Goal: Use online tool/utility: Utilize a website feature to perform a specific function

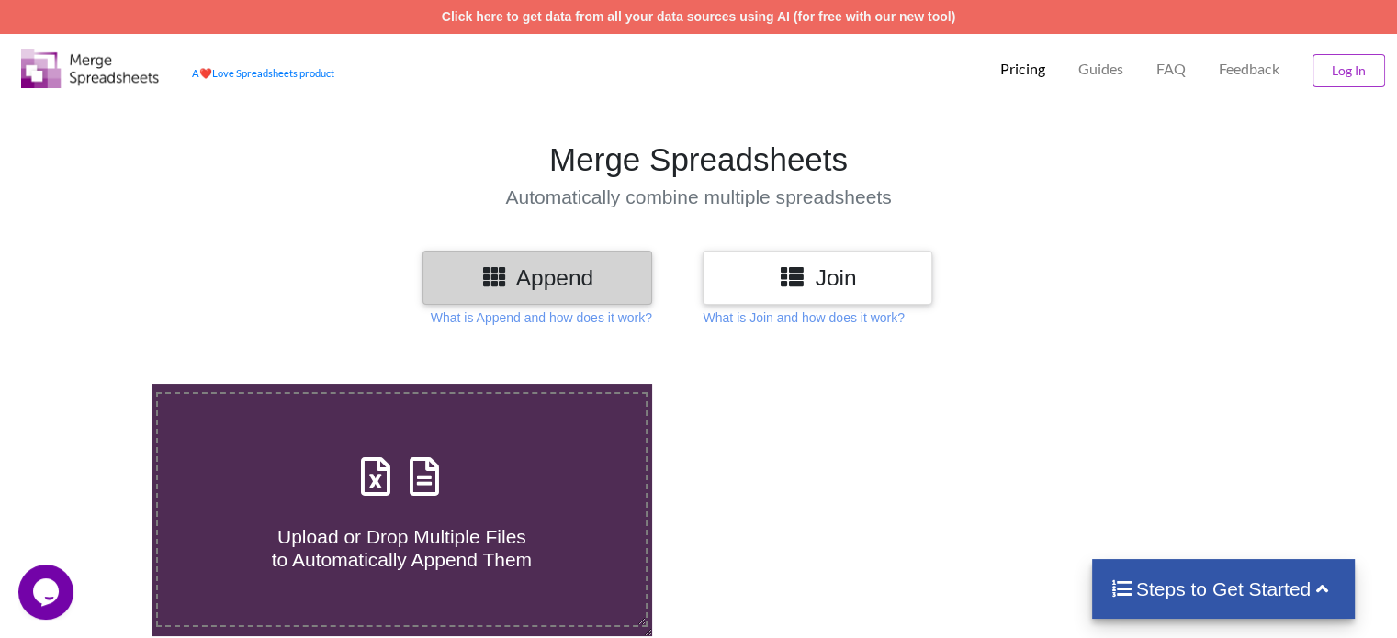
click at [558, 286] on h3 "Append" at bounding box center [537, 278] width 202 height 27
click at [592, 316] on p "What is Append and how does it work?" at bounding box center [541, 318] width 221 height 18
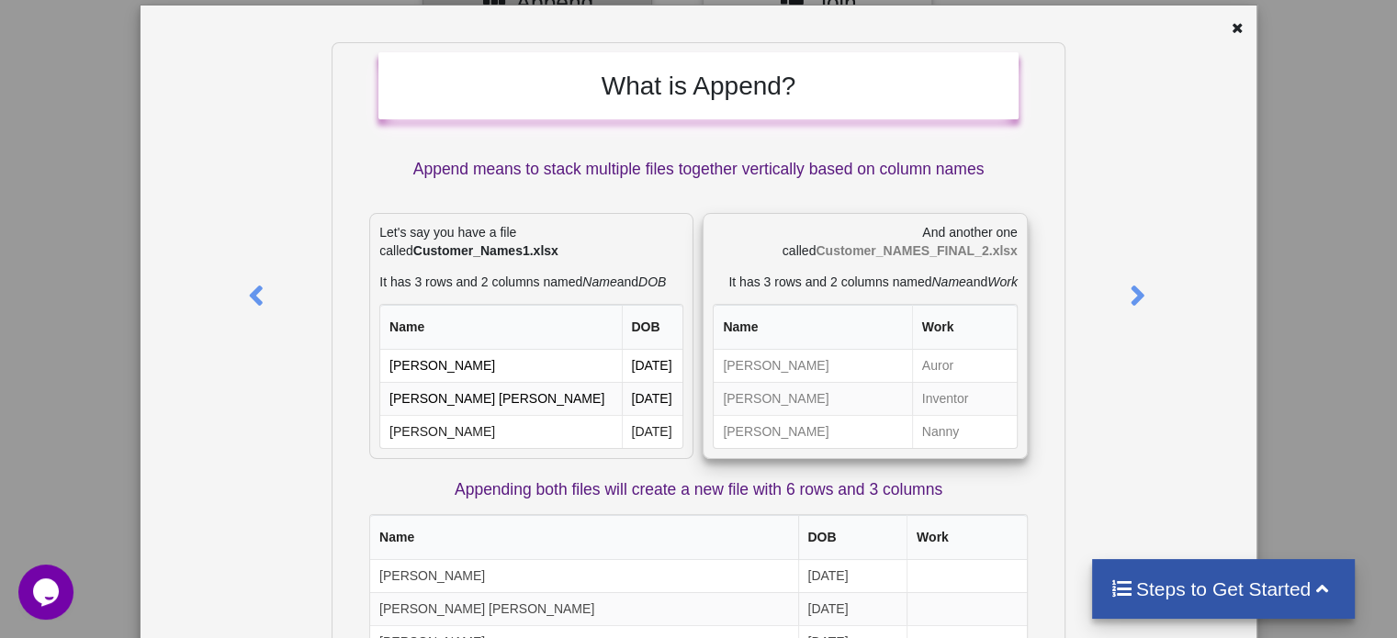
scroll to position [39, 0]
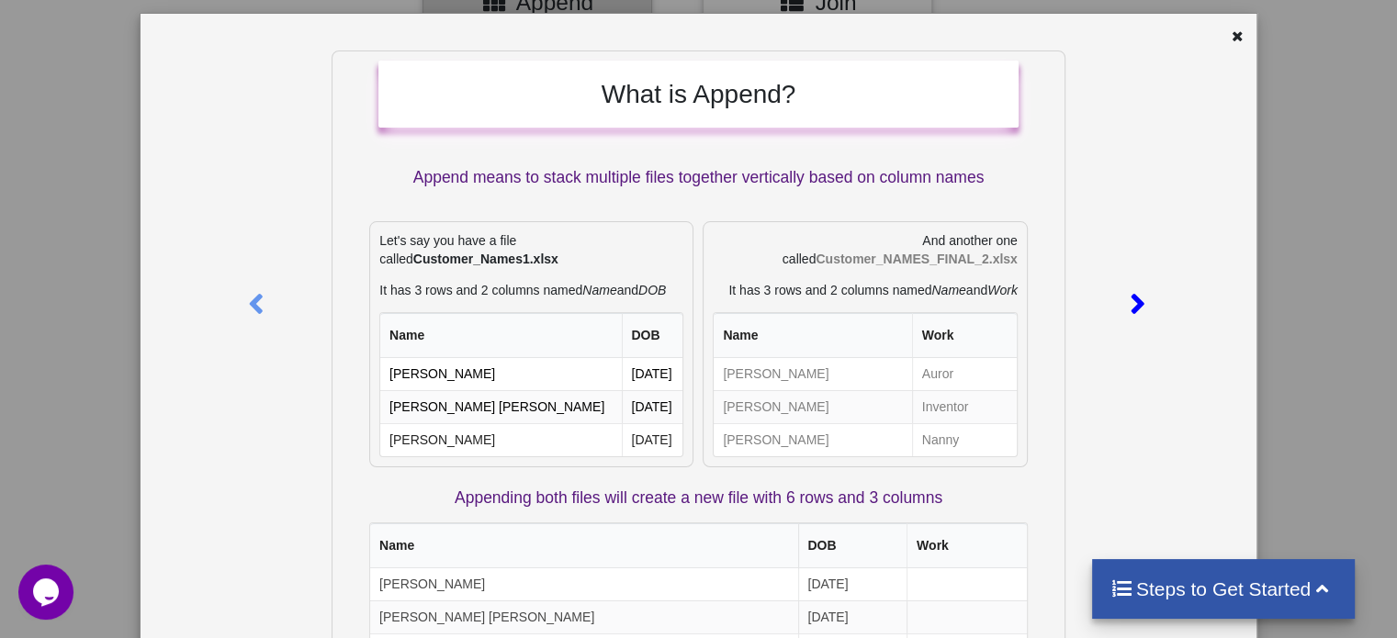
click at [1131, 293] on icon at bounding box center [1138, 296] width 38 height 32
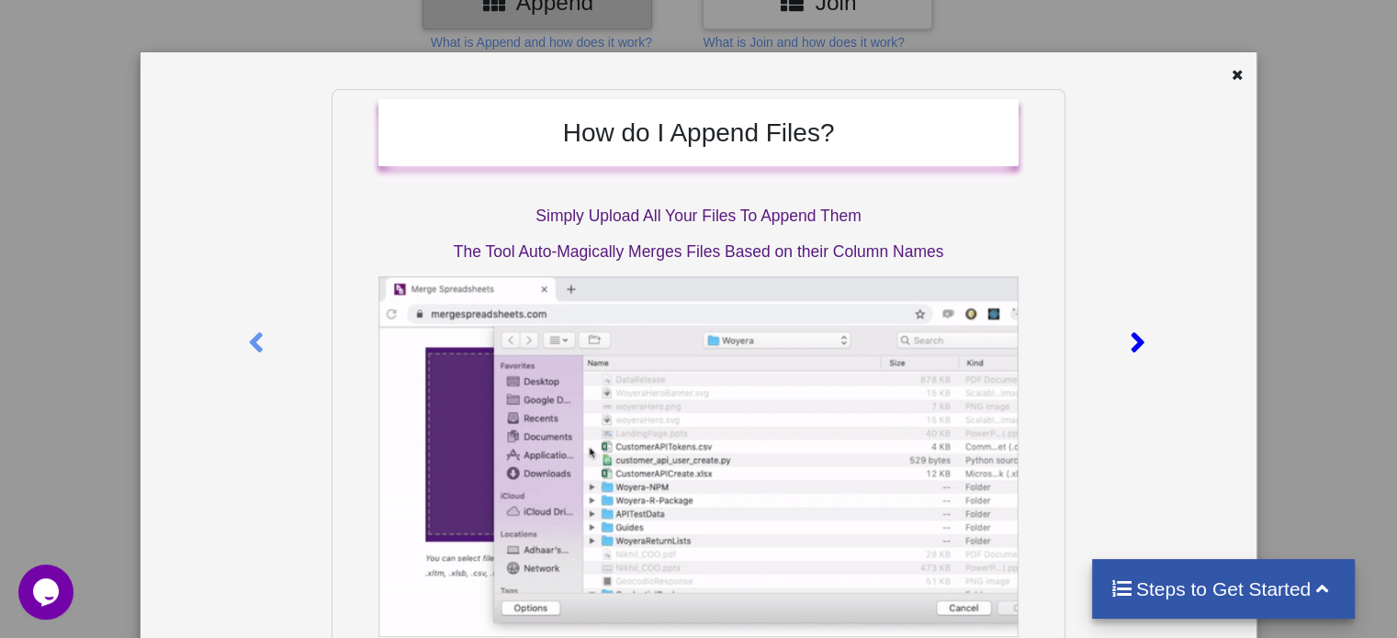
click at [1130, 342] on icon at bounding box center [1138, 335] width 38 height 32
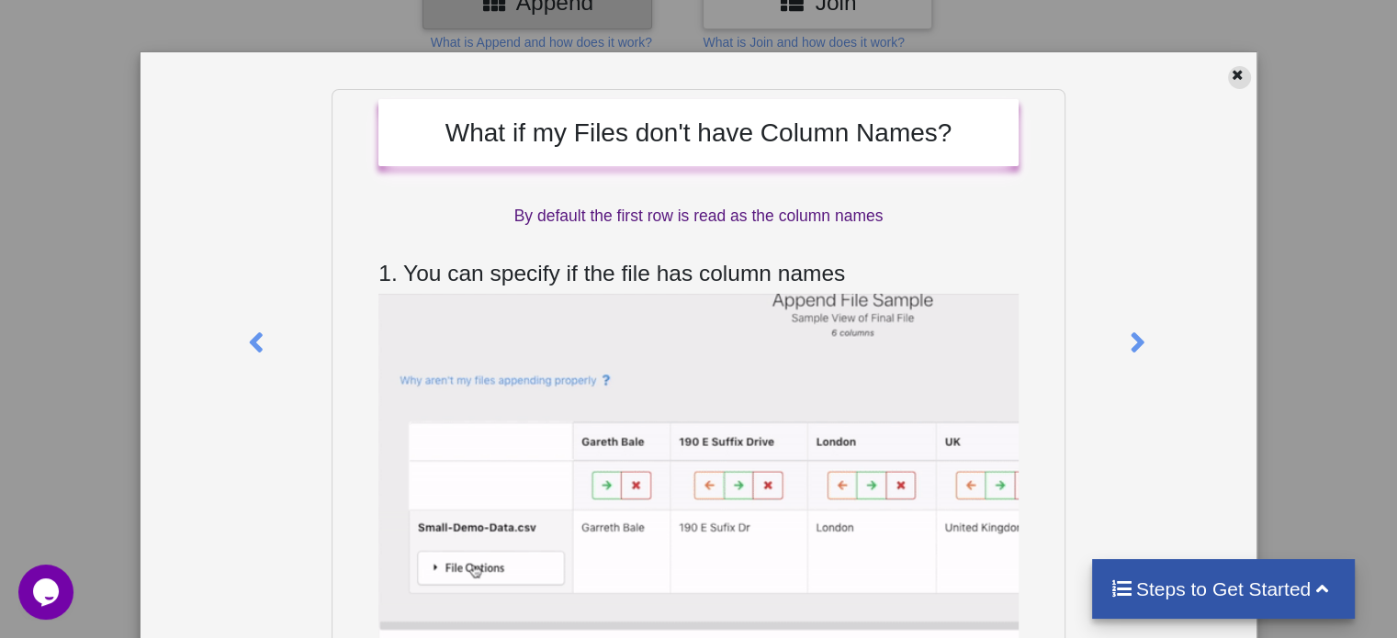
click at [1235, 75] on icon at bounding box center [1238, 72] width 16 height 13
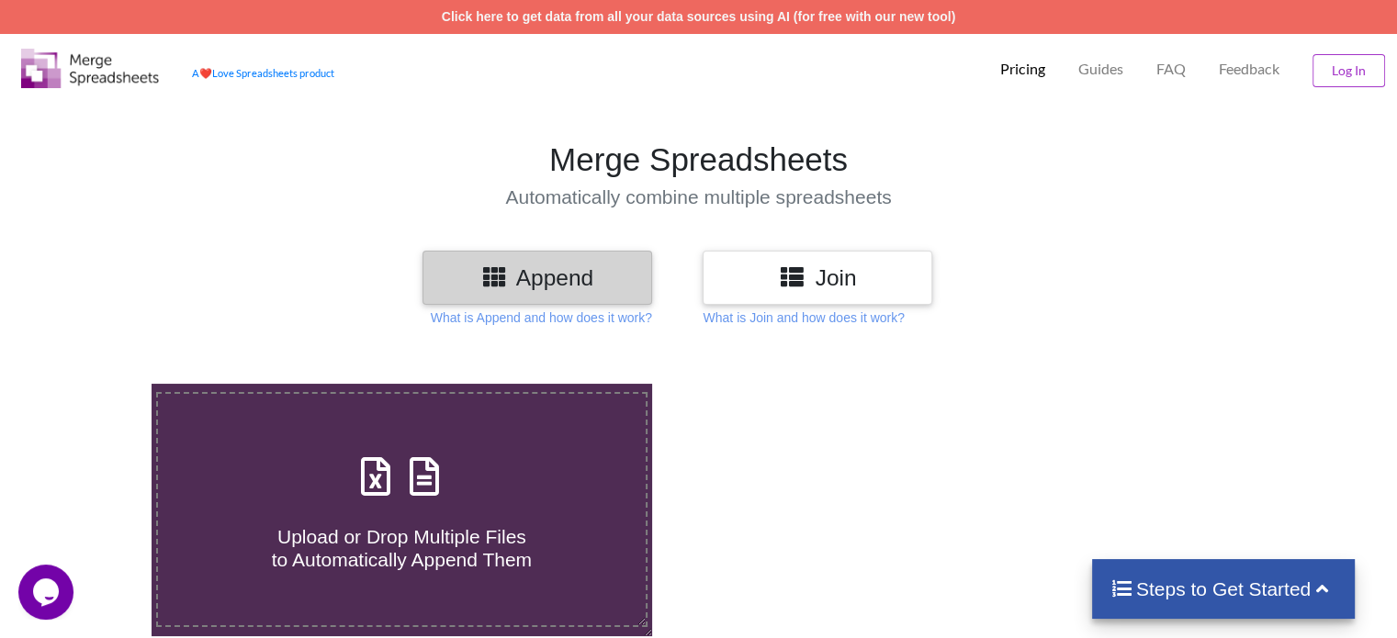
click at [803, 287] on icon at bounding box center [792, 276] width 27 height 23
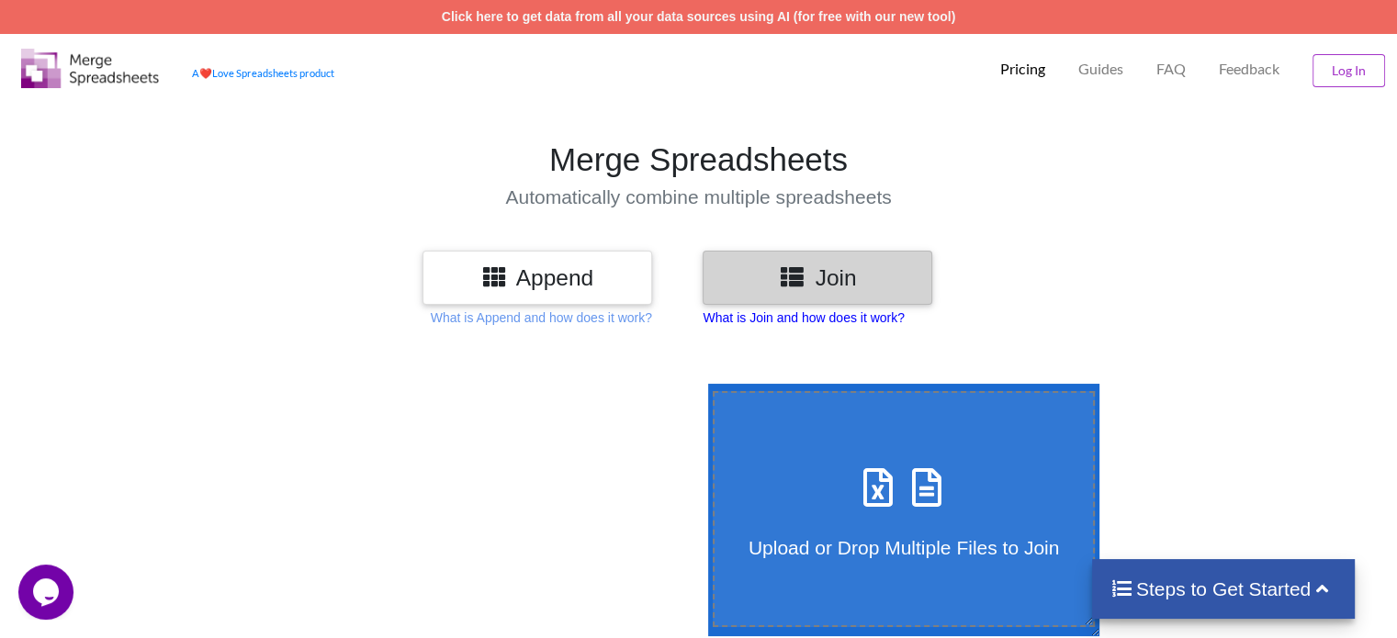
click at [805, 319] on p "What is Join and how does it work?" at bounding box center [803, 318] width 201 height 18
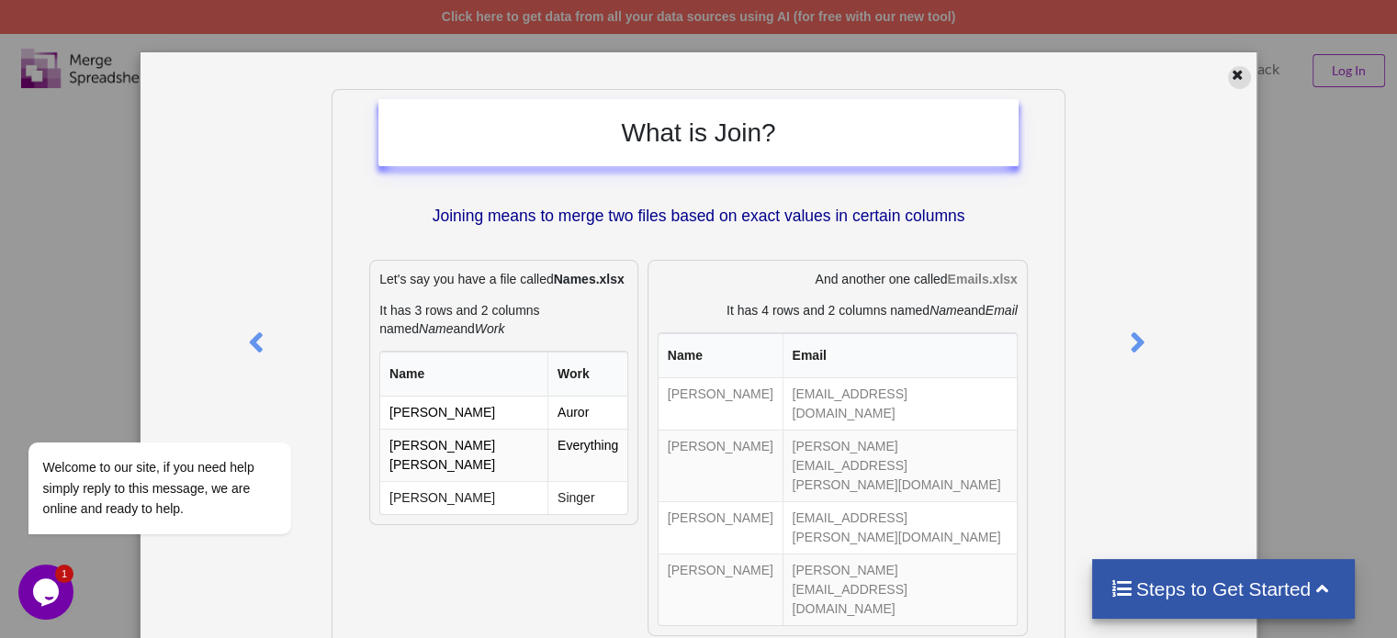
click at [1230, 76] on icon at bounding box center [1238, 72] width 16 height 13
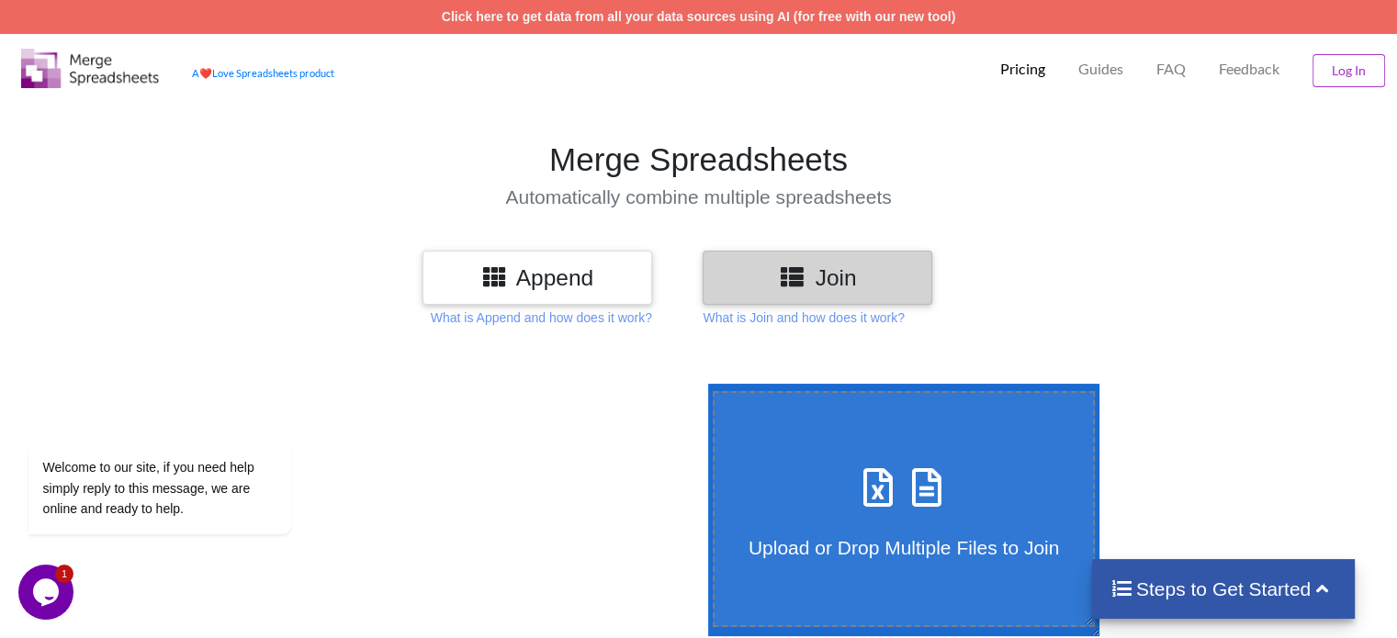
click at [548, 278] on h3 "Append" at bounding box center [537, 278] width 202 height 27
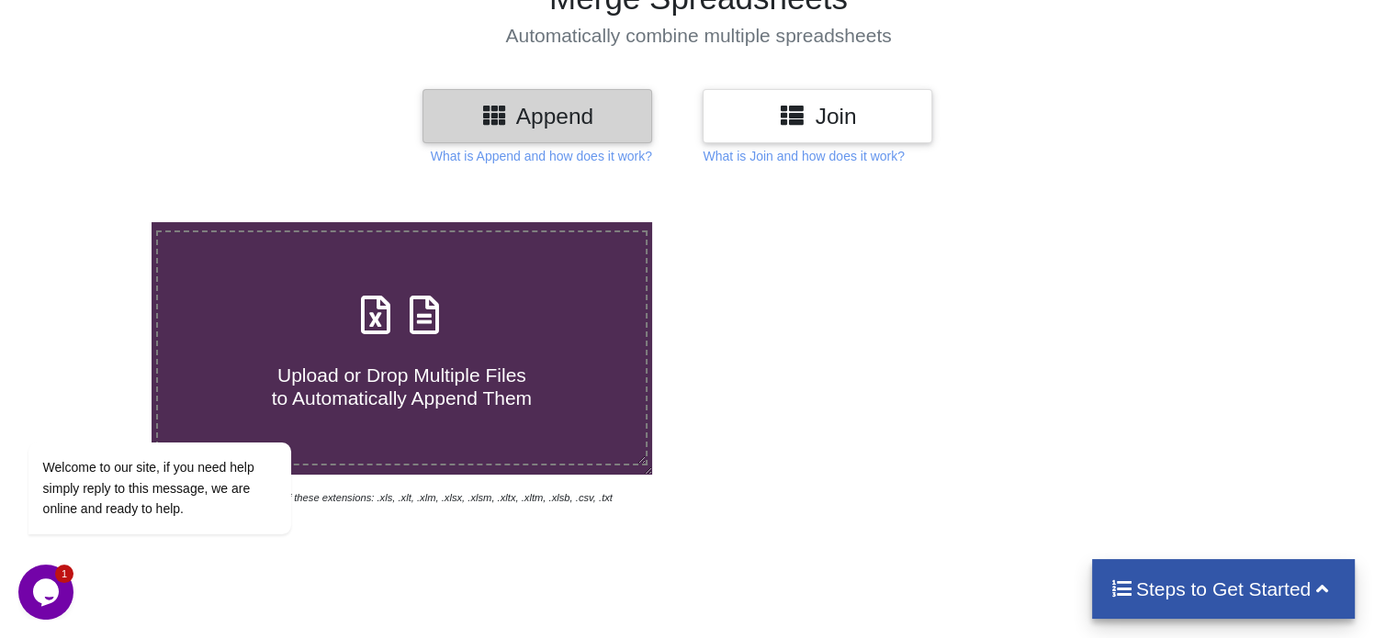
scroll to position [165, 0]
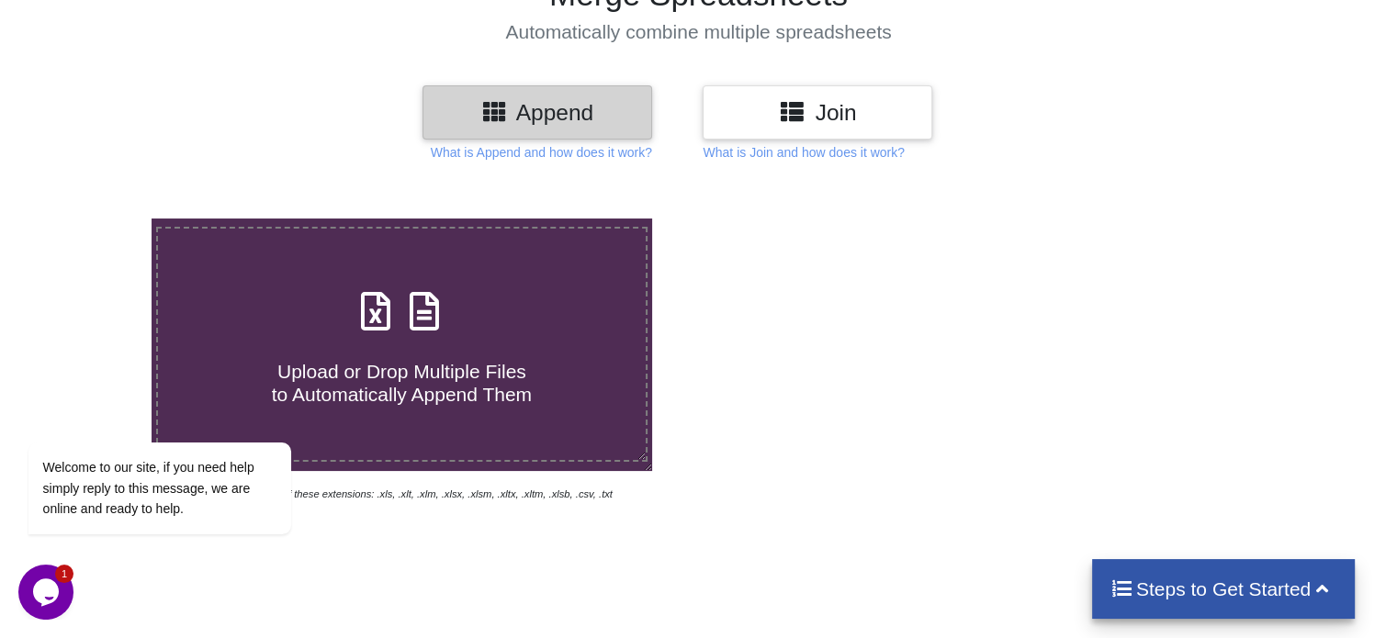
click at [489, 366] on span "Upload or Drop Multiple Files to Automatically Append Them" at bounding box center [402, 383] width 260 height 44
click at [96, 219] on input "Upload or Drop Multiple Files to Automatically Append Them" at bounding box center [96, 219] width 0 height 0
type input "C:\fakepath\crop_production.csv"
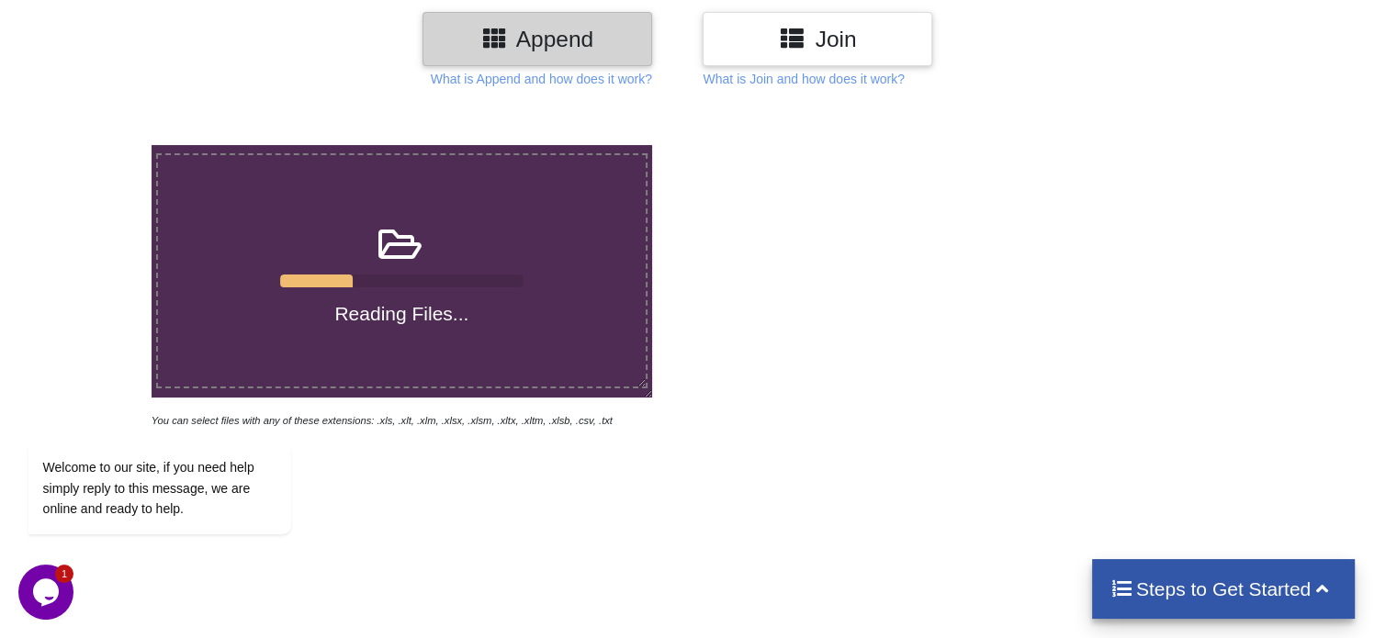
scroll to position [230, 0]
